Goal: Transaction & Acquisition: Download file/media

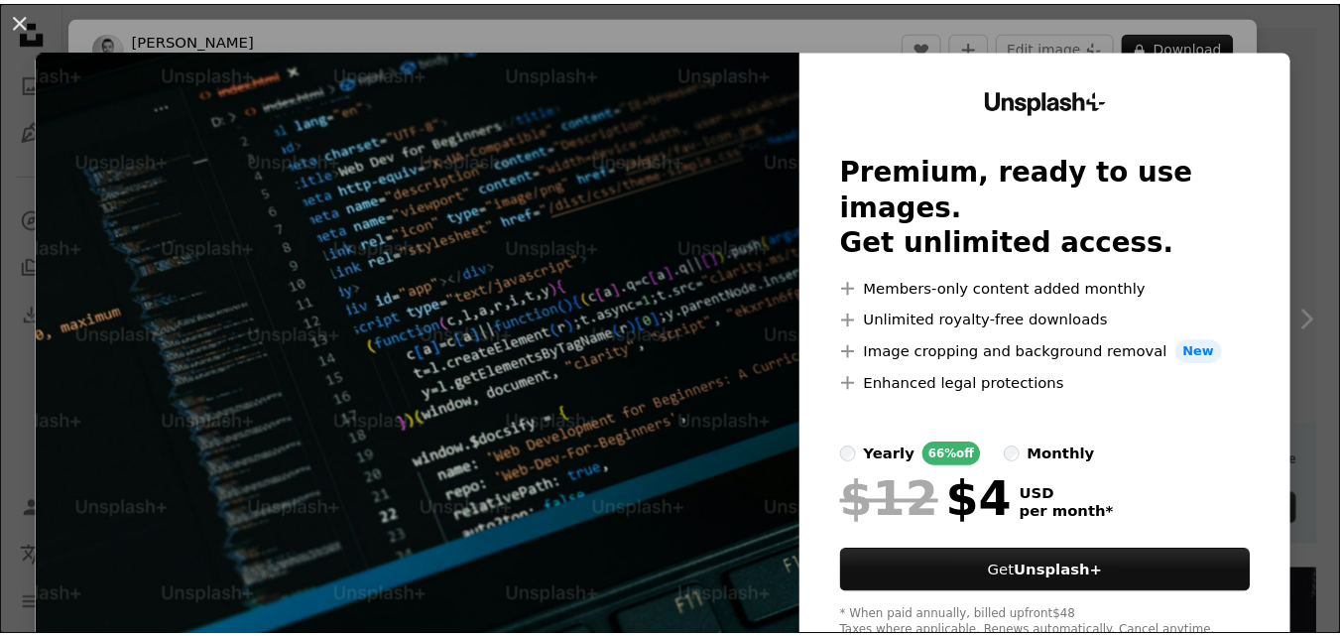
scroll to position [470, 0]
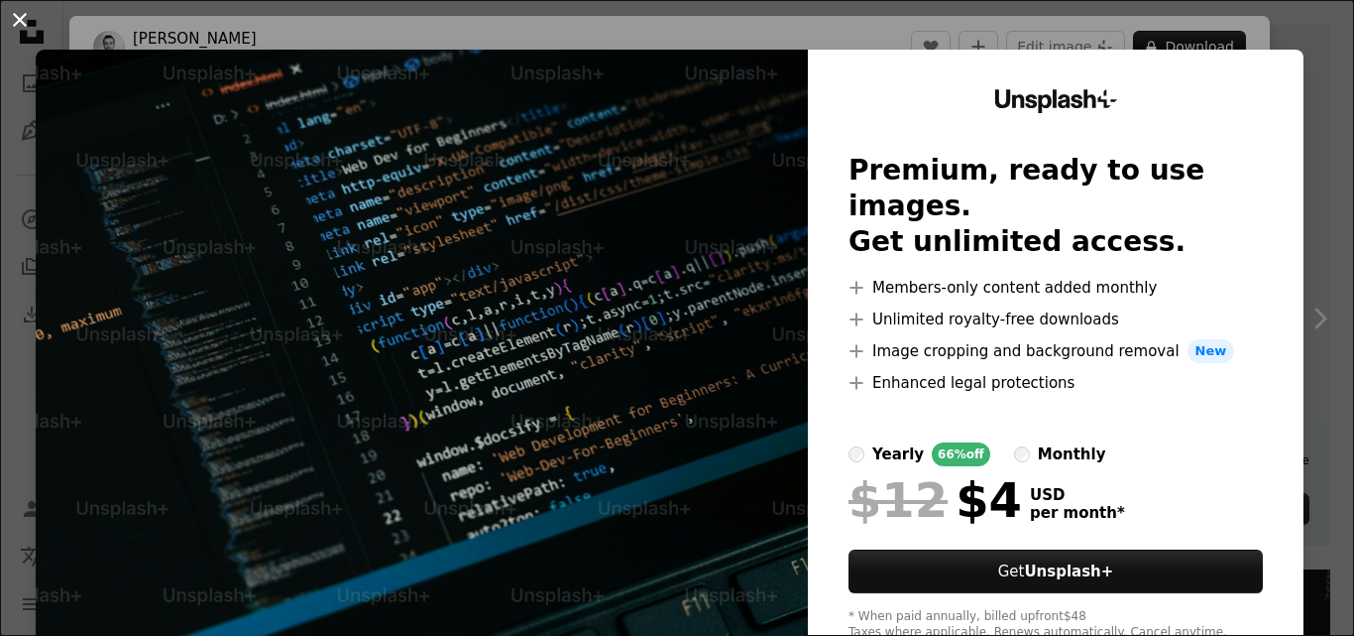
click at [21, 22] on button "An X shape" at bounding box center [20, 20] width 24 height 24
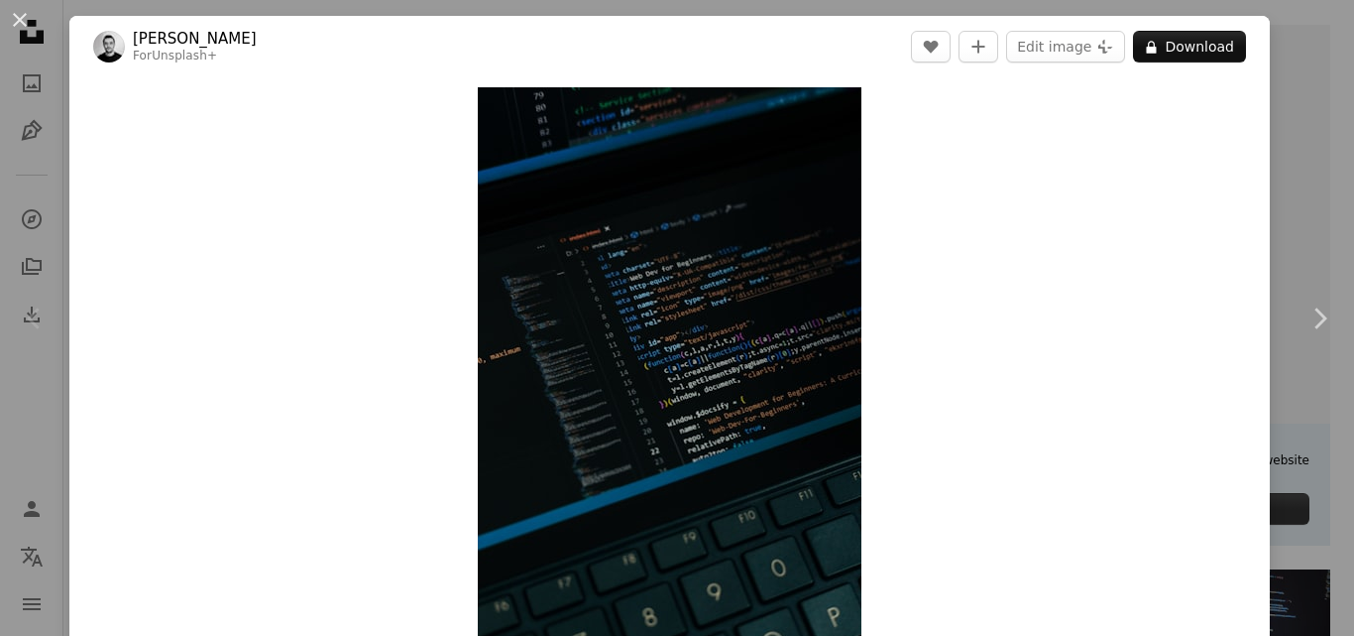
click at [1287, 172] on div "An X shape Chevron left Chevron right [PERSON_NAME] For Unsplash+ A heart A plu…" at bounding box center [677, 318] width 1354 height 636
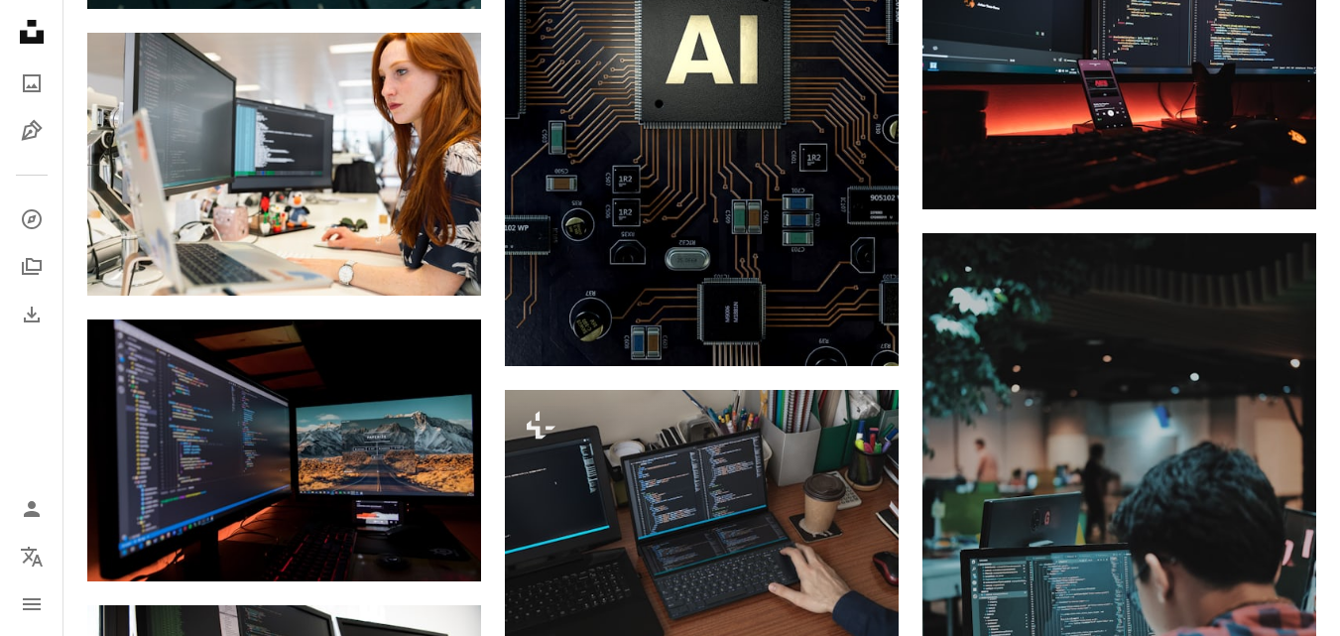
scroll to position [1410, 0]
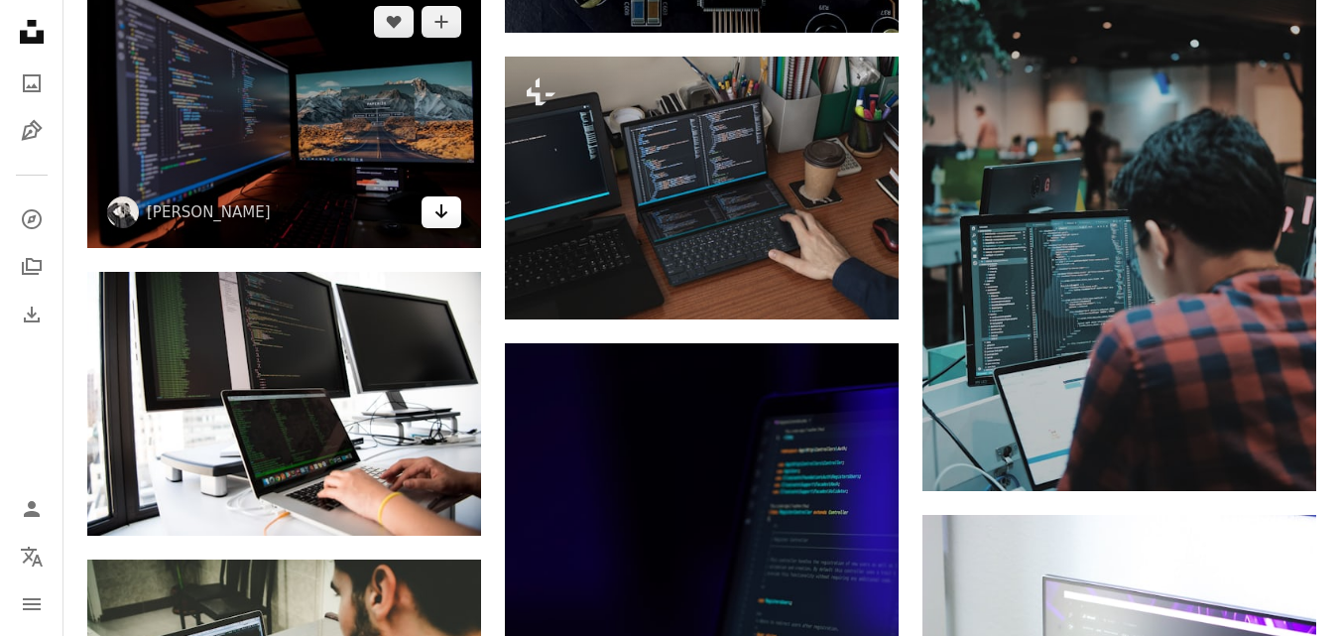
click at [435, 217] on icon "Arrow pointing down" at bounding box center [441, 211] width 16 height 24
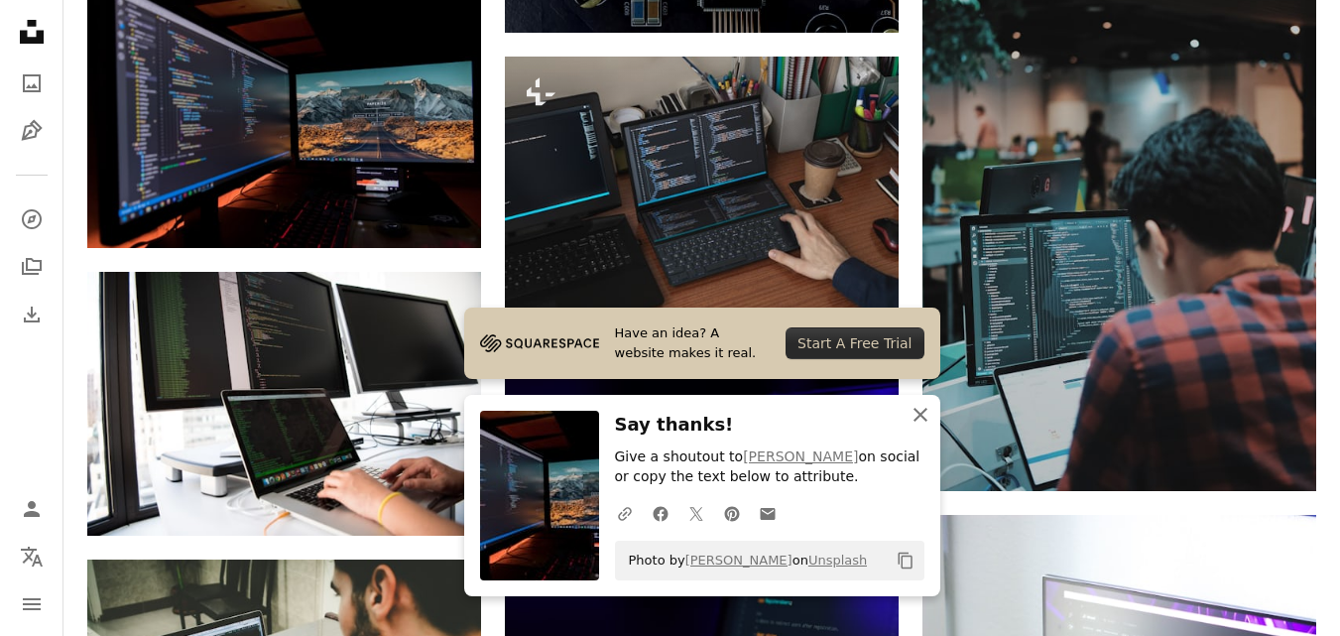
click at [919, 416] on icon "An X shape" at bounding box center [920, 415] width 24 height 24
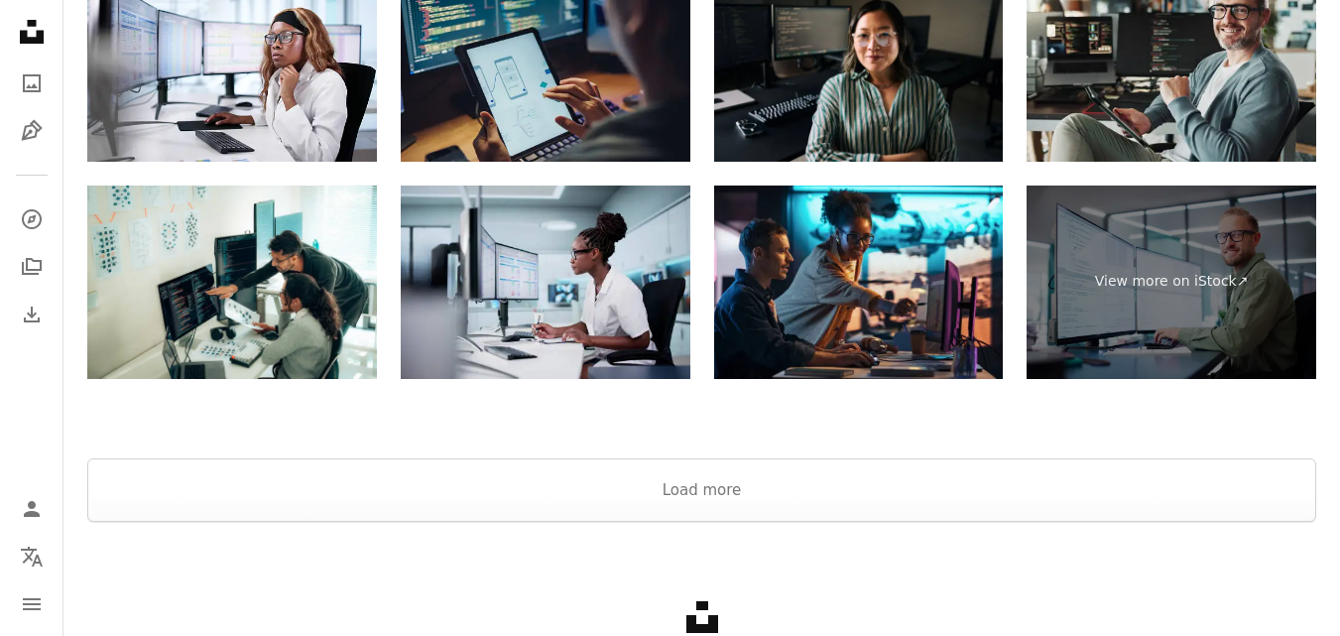
scroll to position [3950, 0]
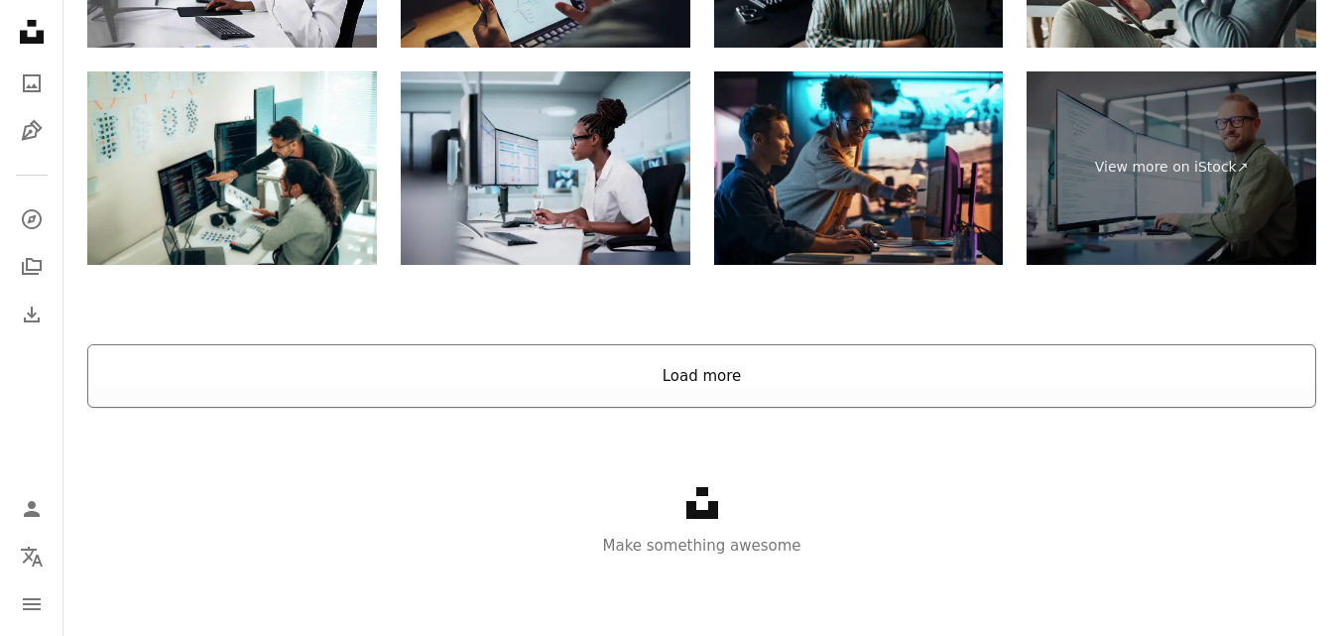
click at [1016, 389] on button "Load more" at bounding box center [701, 375] width 1228 height 63
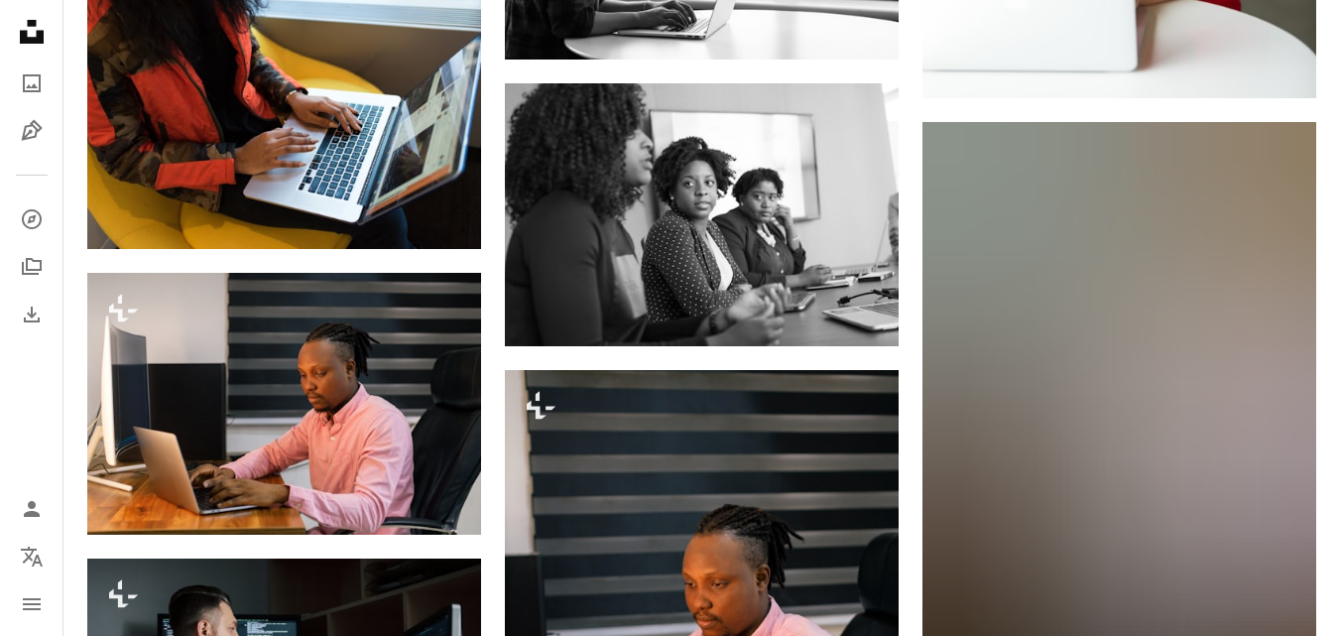
scroll to position [39158, 0]
